Goal: Book appointment/travel/reservation

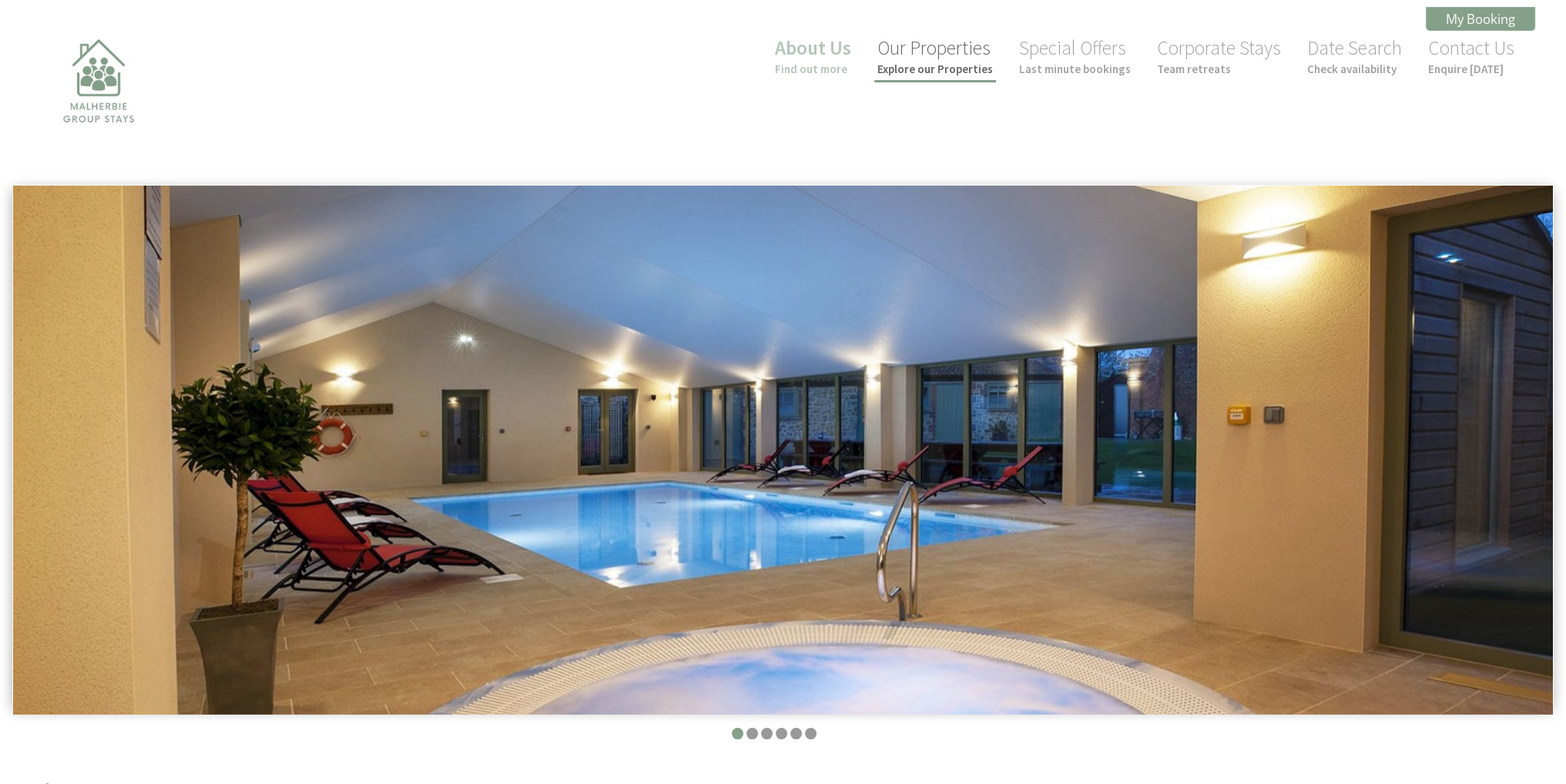
click at [913, 55] on link "Our Properties Explore our Properties" at bounding box center [935, 56] width 115 height 41
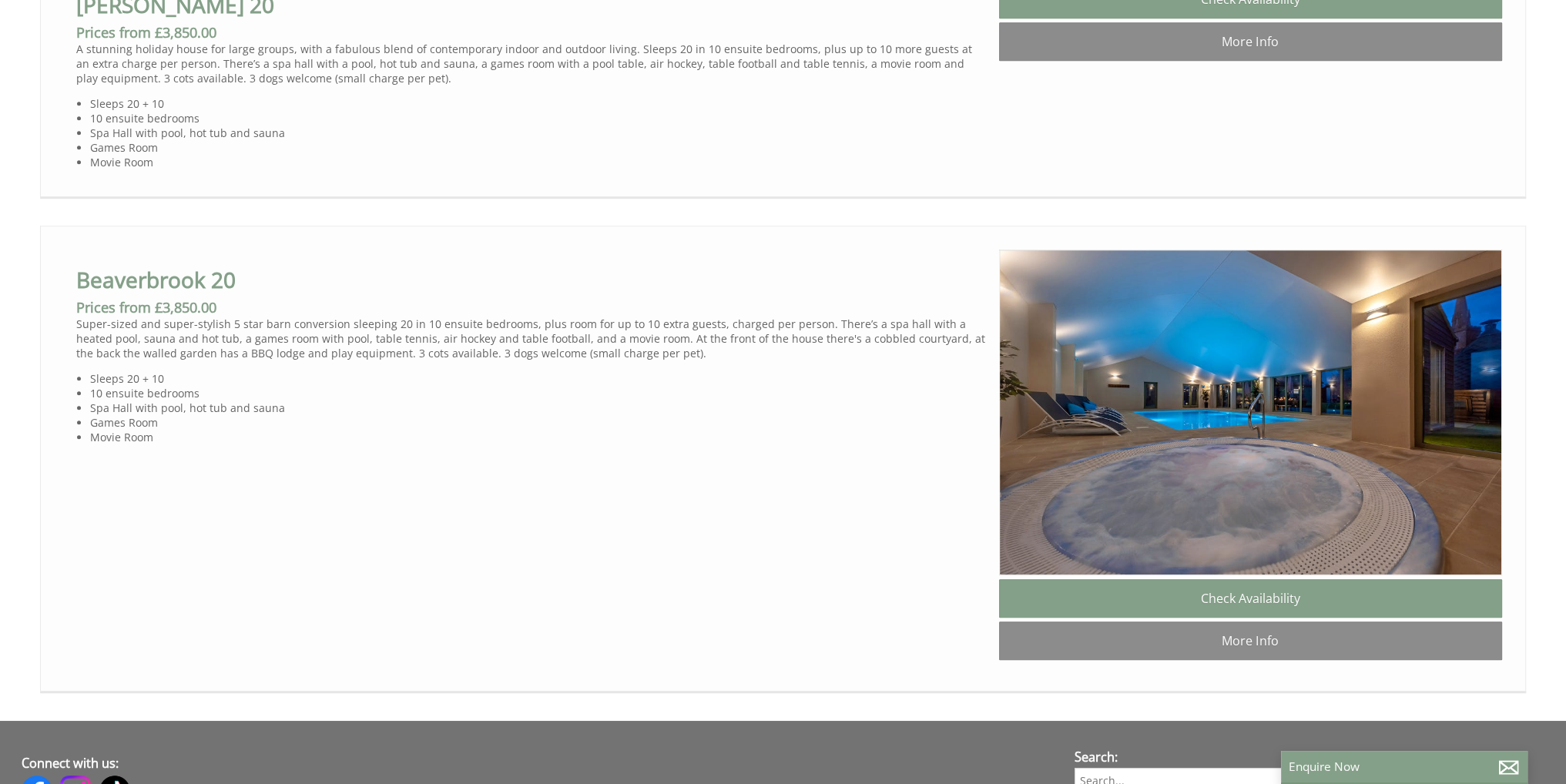
scroll to position [1001, 0]
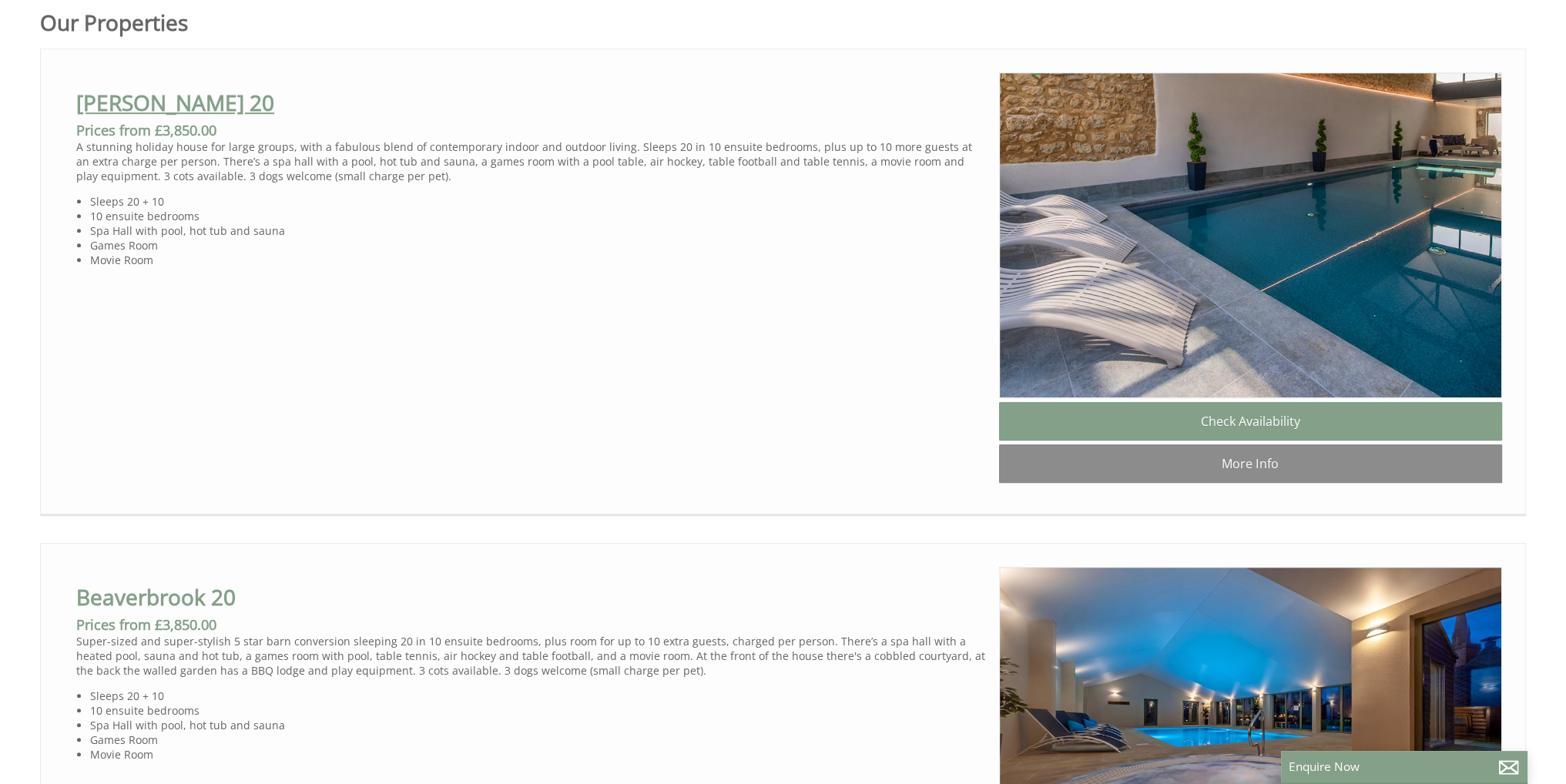
click at [151, 101] on link "[PERSON_NAME] 20" at bounding box center [175, 102] width 198 height 29
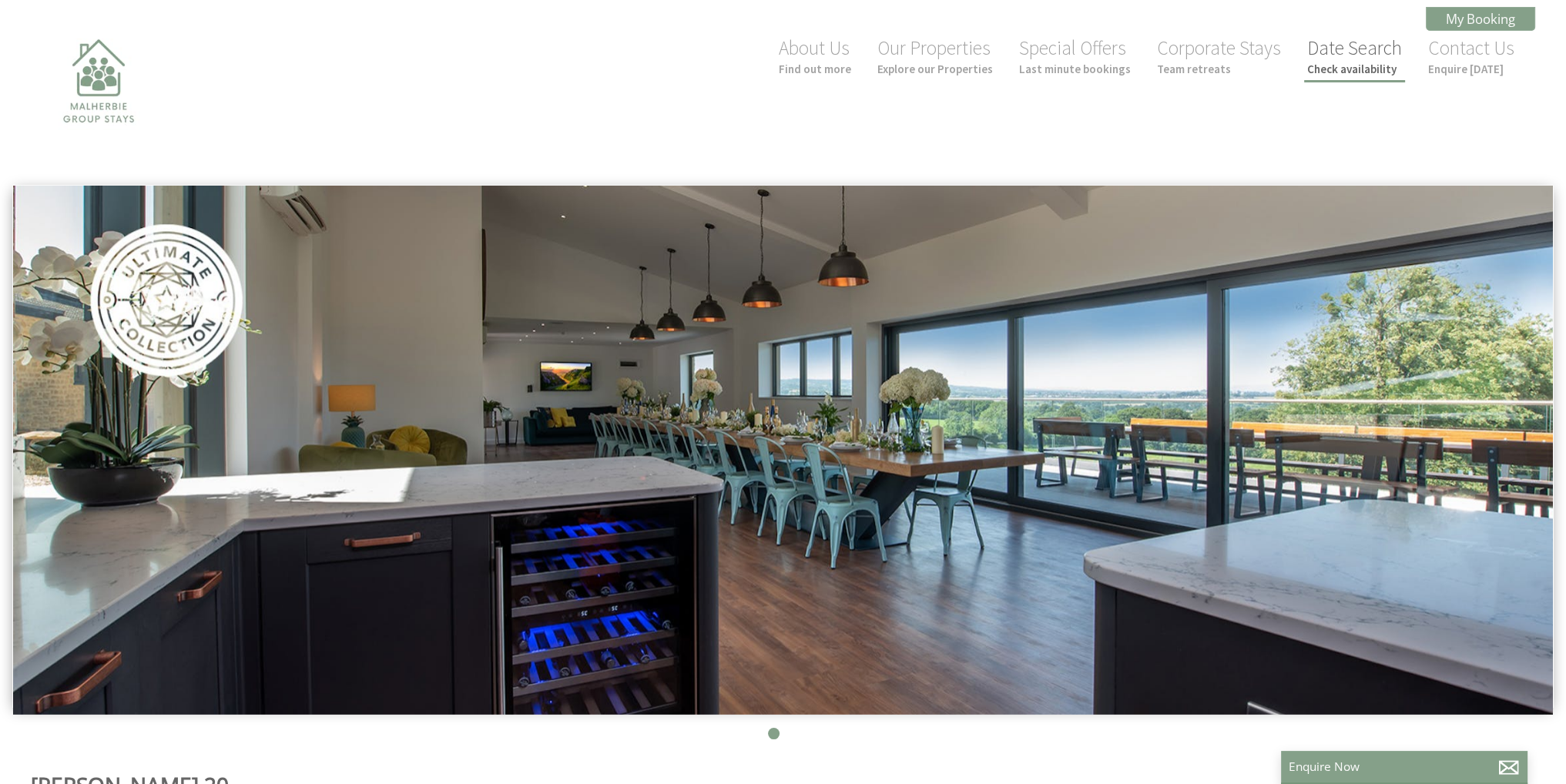
click at [1362, 50] on link "Date Search Check availability" at bounding box center [1354, 56] width 95 height 41
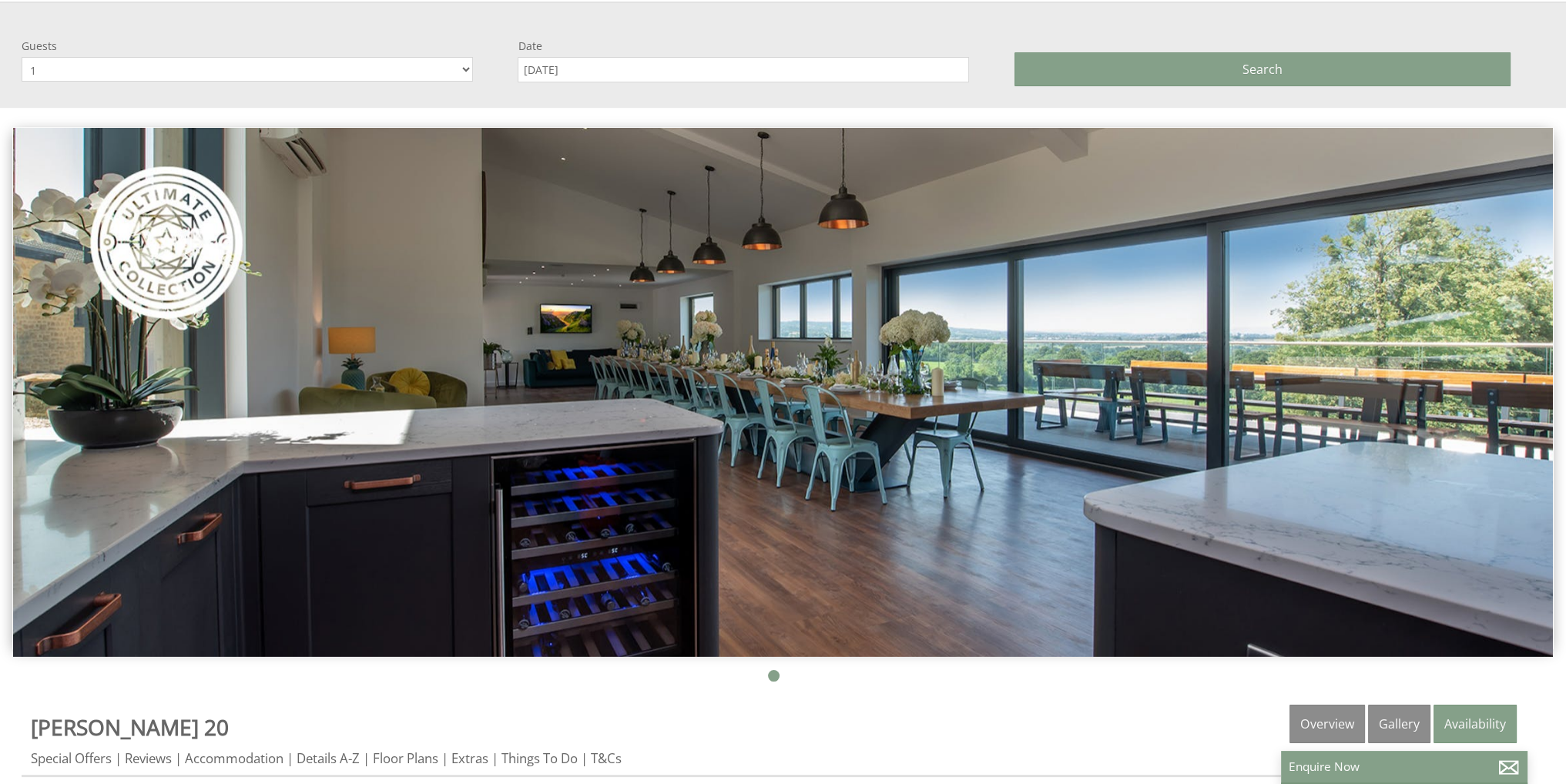
scroll to position [185, 0]
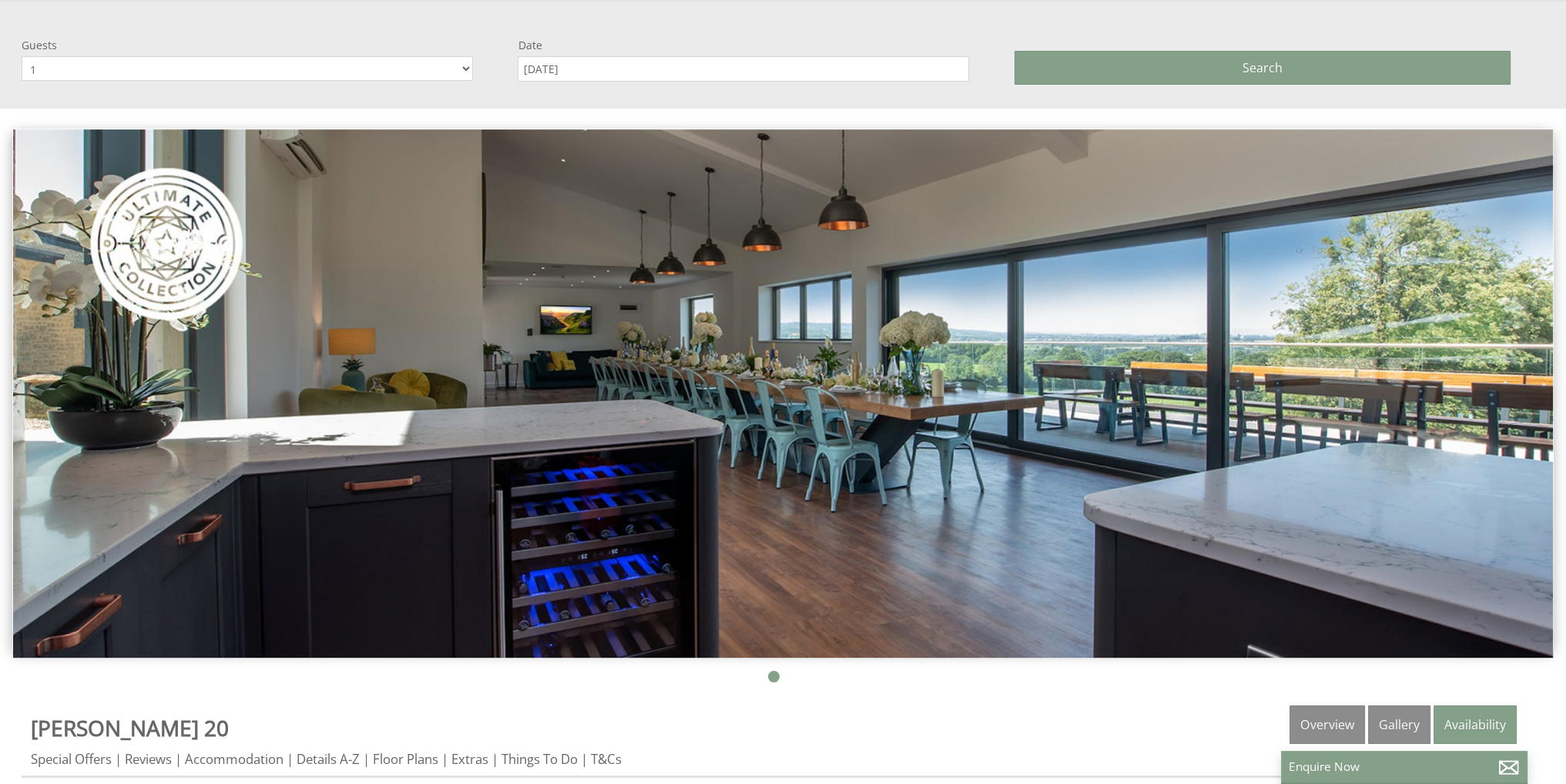
click at [447, 72] on select "1 2 3 4 5 6 7 8 9 10 11 12 13 14 15 16 17 18 19 20 21 22 23 24 25 26 27 28 29 30" at bounding box center [247, 69] width 451 height 25
select select "21"
click at [21, 57] on select "1 2 3 4 5 6 7 8 9 10 11 12 13 14 15 16 17 18 19 20 21 22 23 24 25 26 27 28 29 30" at bounding box center [247, 69] width 451 height 25
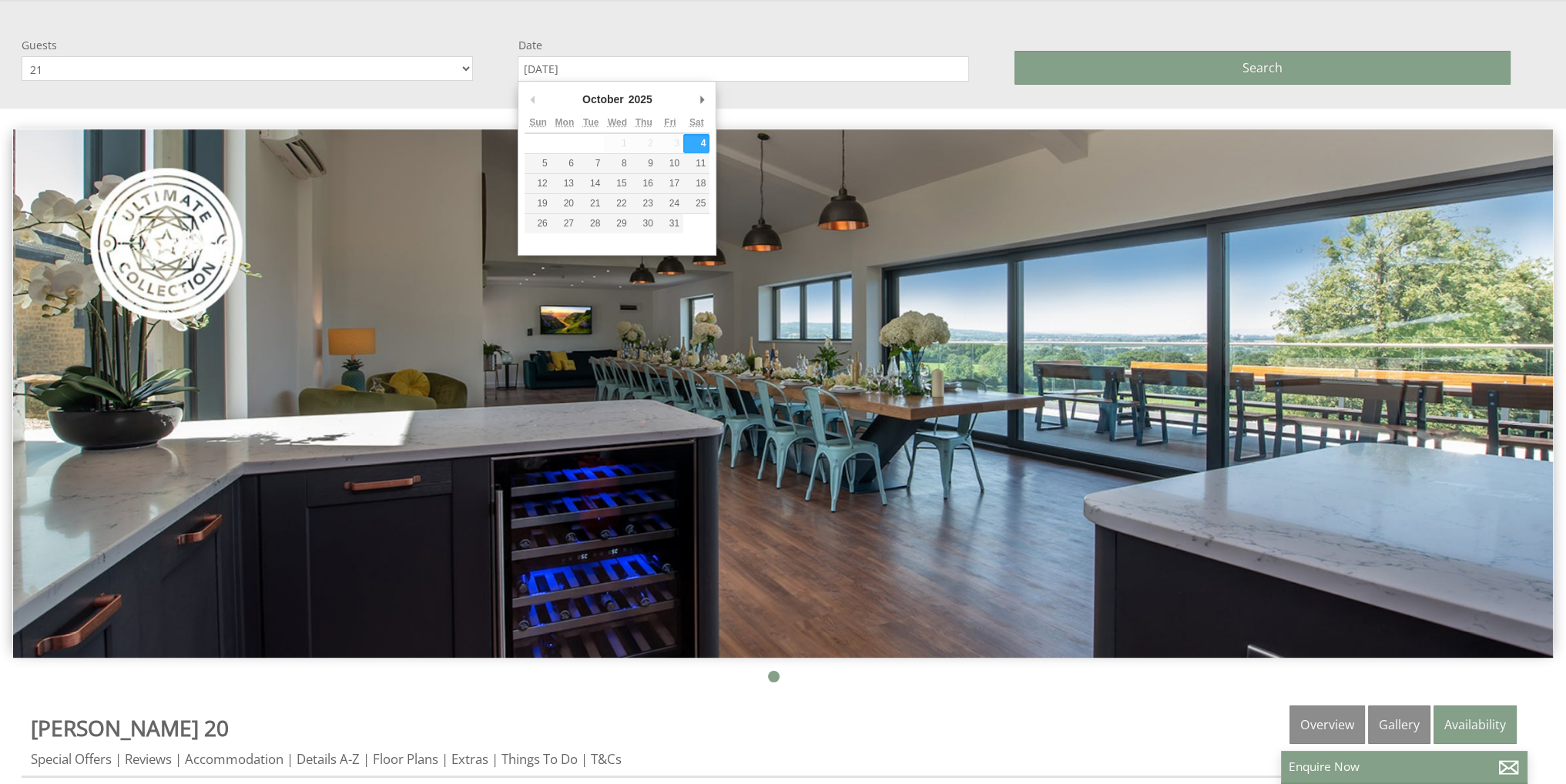
click at [618, 68] on input "[DATE]" at bounding box center [743, 69] width 451 height 25
type input "[DATE]"
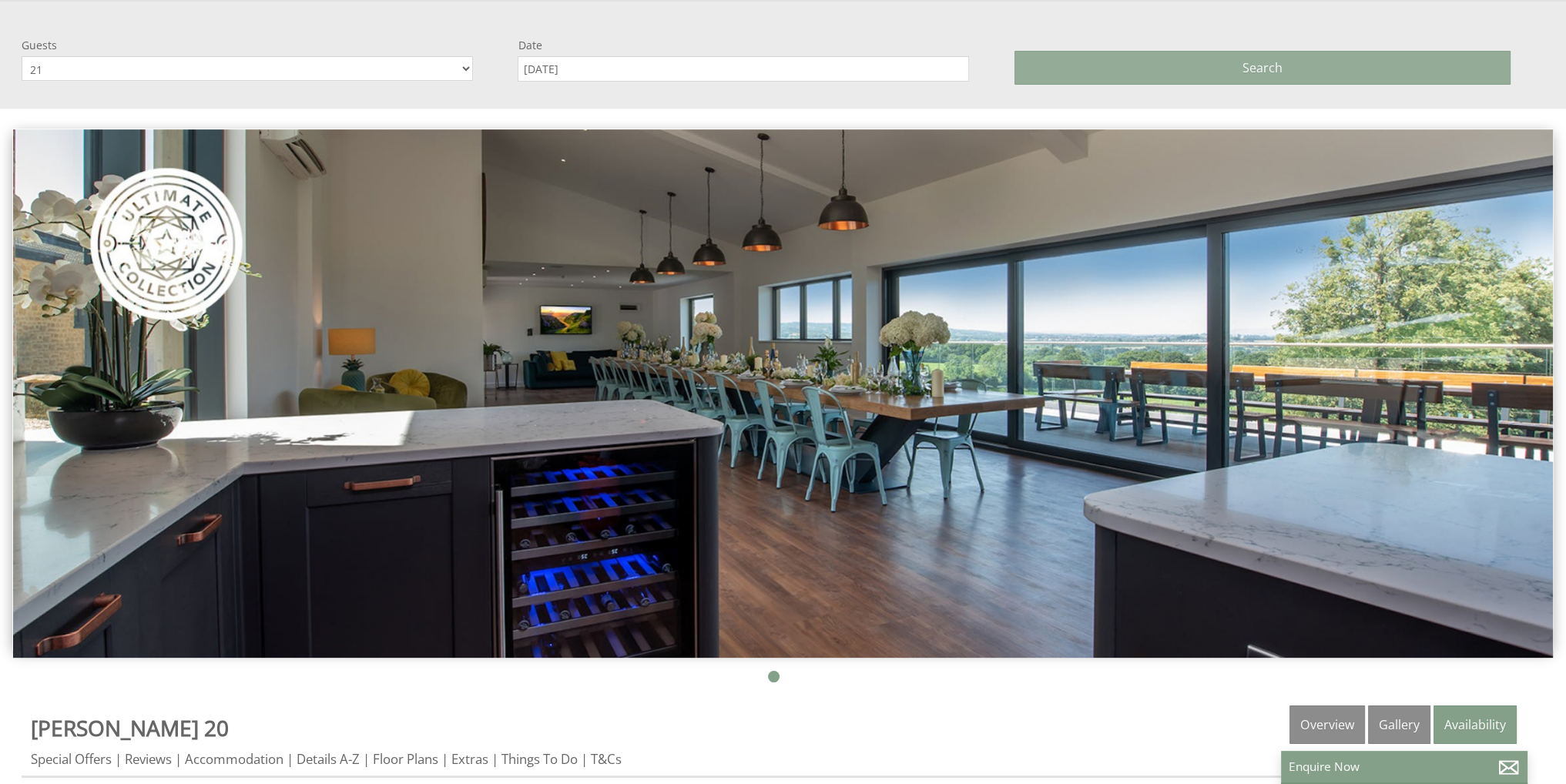
click at [1058, 65] on button "Search" at bounding box center [1263, 67] width 496 height 34
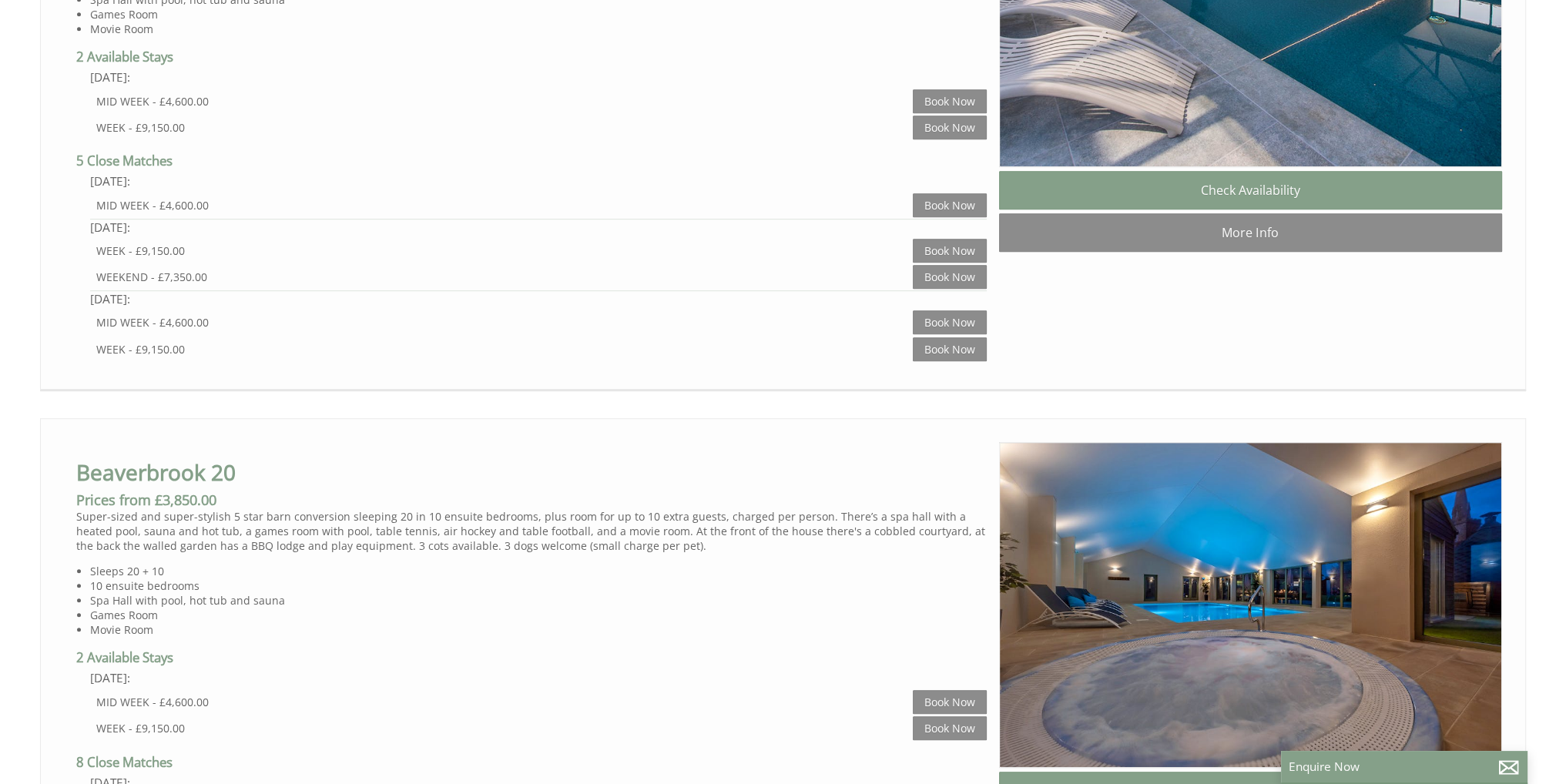
scroll to position [1078, 0]
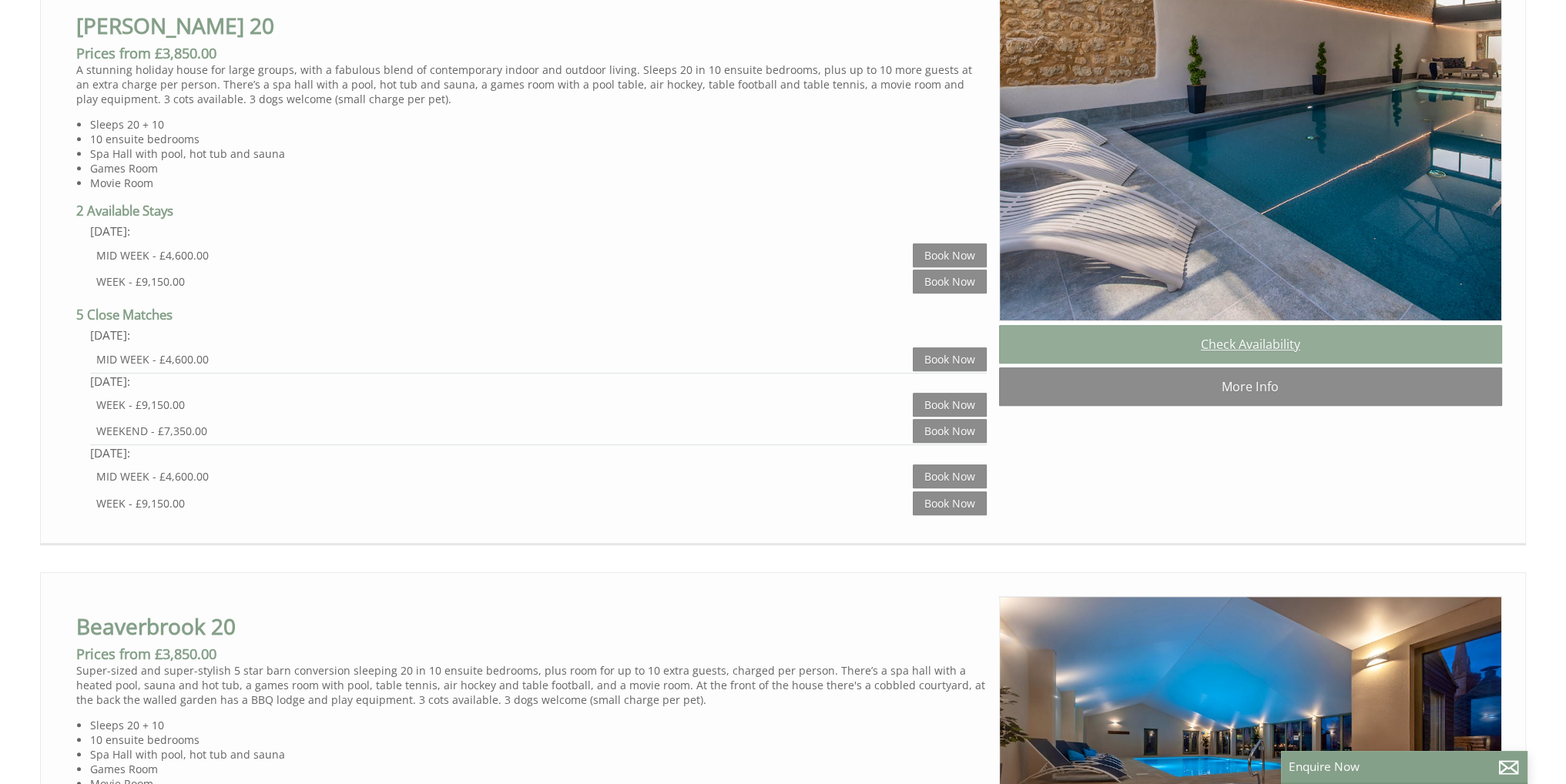
click at [1288, 351] on link "Check Availability" at bounding box center [1251, 344] width 503 height 38
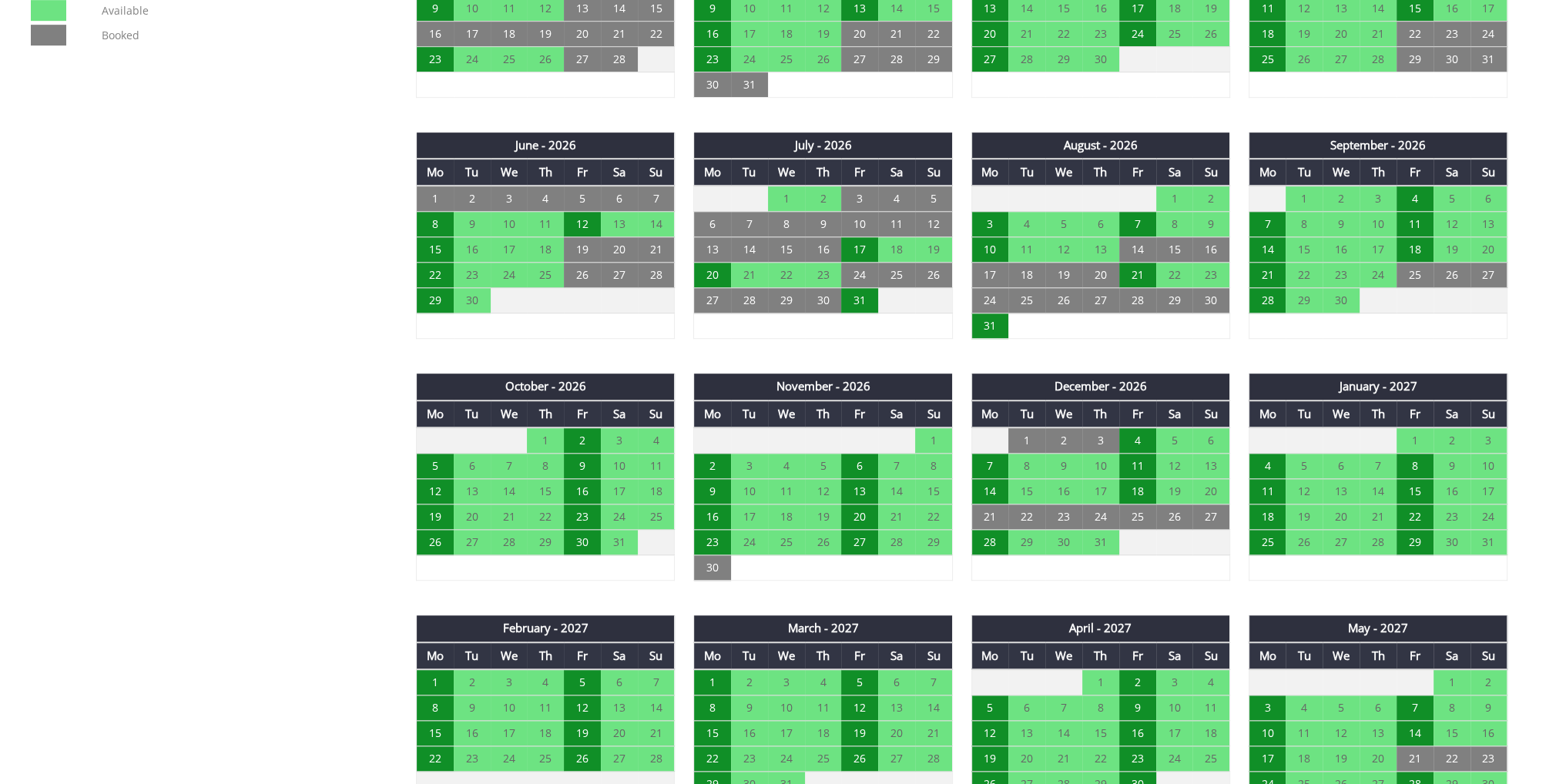
scroll to position [1232, 0]
